Goal: Information Seeking & Learning: Stay updated

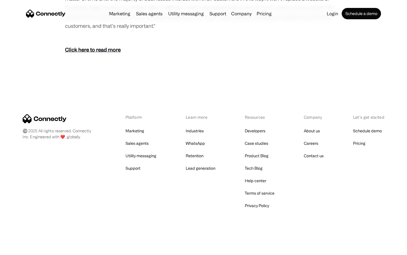
scroll to position [816, 0]
